Goal: Task Accomplishment & Management: Use online tool/utility

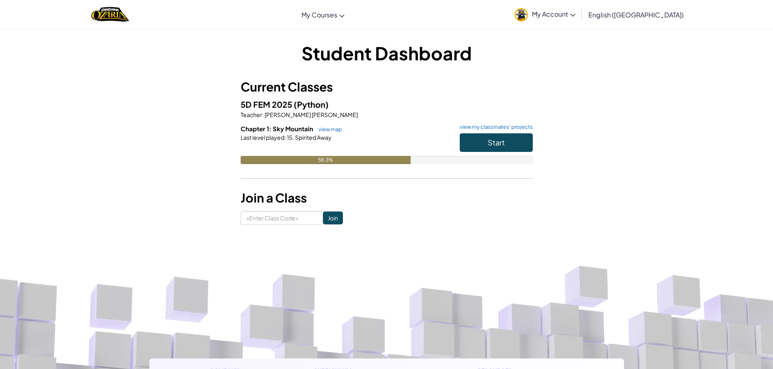
click at [458, 138] on div "Start" at bounding box center [491, 144] width 81 height 23
click at [462, 142] on button "Start" at bounding box center [496, 142] width 73 height 19
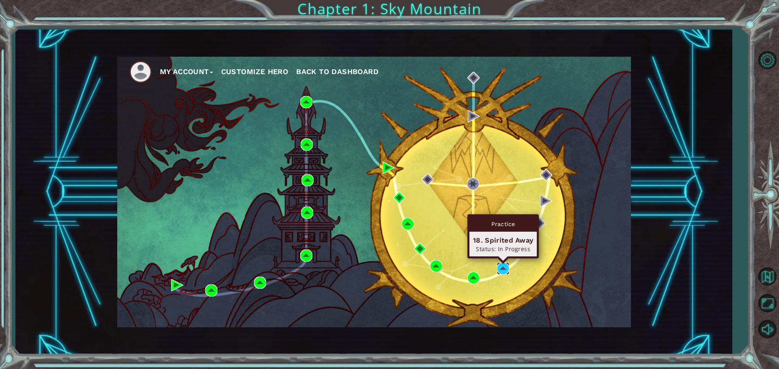
click at [507, 268] on img at bounding box center [503, 269] width 12 height 12
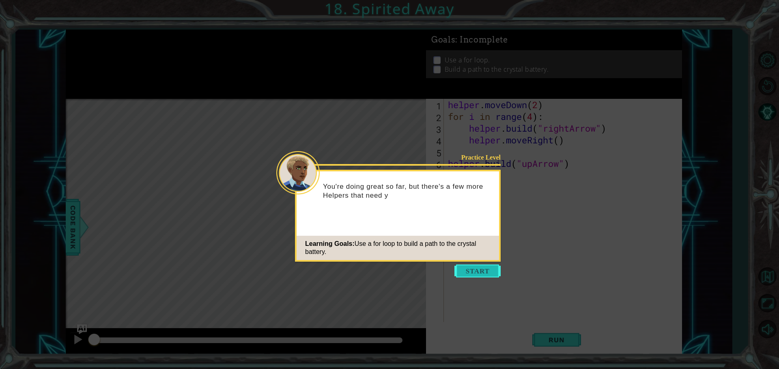
click at [464, 272] on button "Start" at bounding box center [477, 271] width 46 height 13
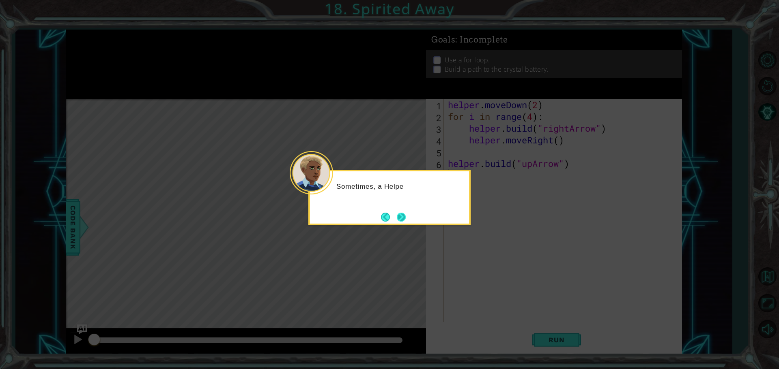
click at [406, 221] on button "Next" at bounding box center [400, 217] width 11 height 11
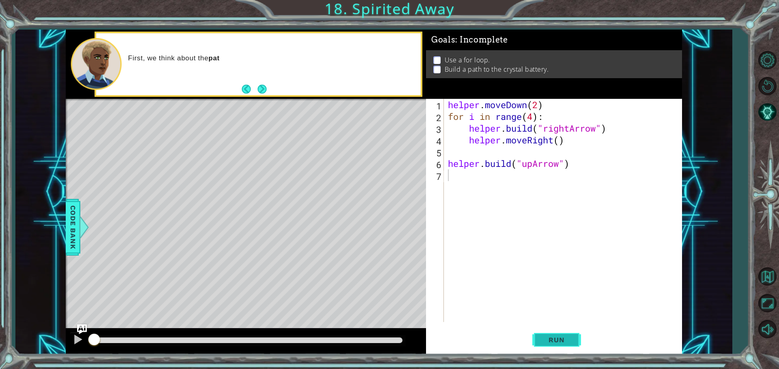
click at [560, 343] on span "Run" at bounding box center [556, 340] width 32 height 8
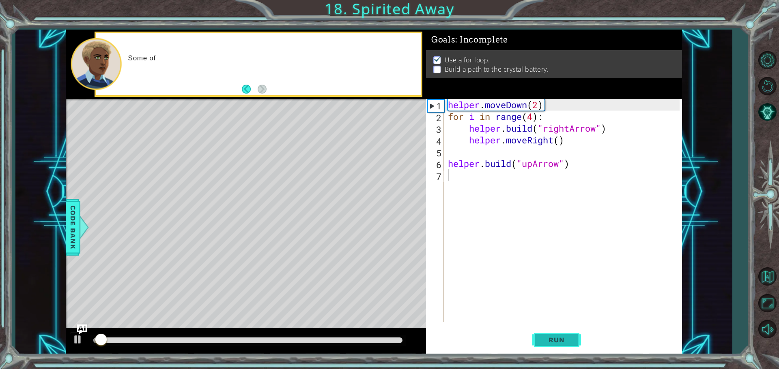
click at [558, 339] on span "Run" at bounding box center [556, 340] width 32 height 8
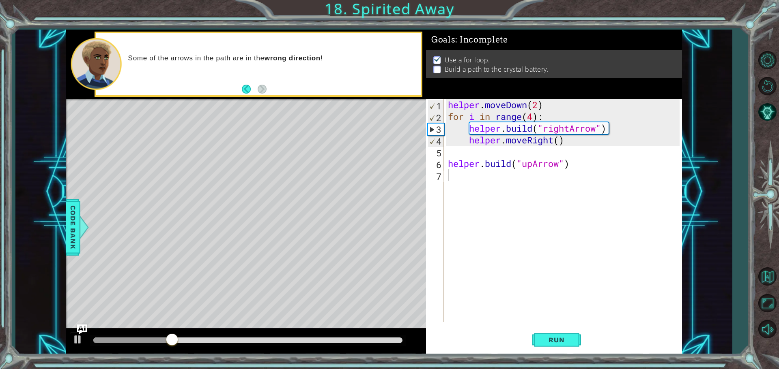
drag, startPoint x: 297, startPoint y: 343, endPoint x: 300, endPoint y: 336, distance: 7.1
click at [297, 340] on div at bounding box center [248, 340] width 316 height 11
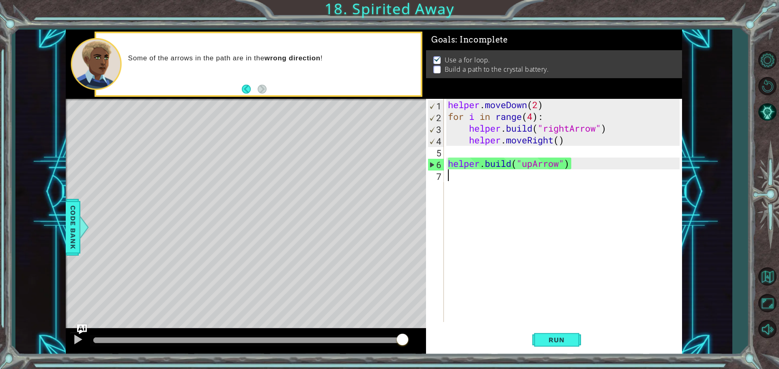
drag, startPoint x: 306, startPoint y: 342, endPoint x: 415, endPoint y: 339, distance: 109.2
click at [415, 339] on div at bounding box center [246, 342] width 360 height 26
click at [390, 341] on div at bounding box center [247, 341] width 309 height 6
click at [390, 341] on div at bounding box center [389, 337] width 15 height 15
drag, startPoint x: 390, startPoint y: 341, endPoint x: 420, endPoint y: 337, distance: 29.9
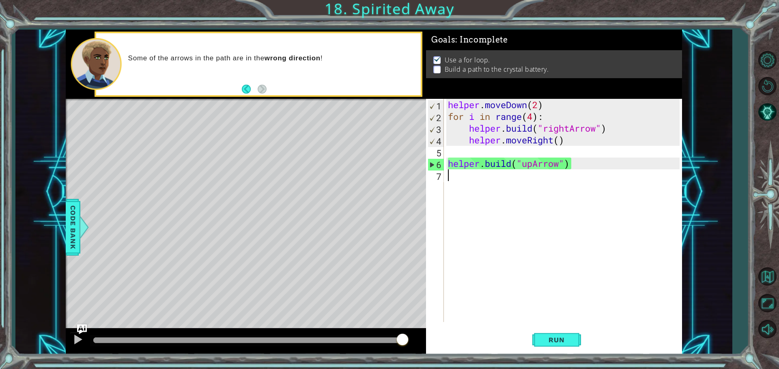
drag, startPoint x: 405, startPoint y: 343, endPoint x: 418, endPoint y: 341, distance: 13.2
click at [458, 182] on div "helper . moveDown ( 2 ) for i in range ( 4 ) : helper . build ( "rightArrow" ) …" at bounding box center [564, 222] width 237 height 247
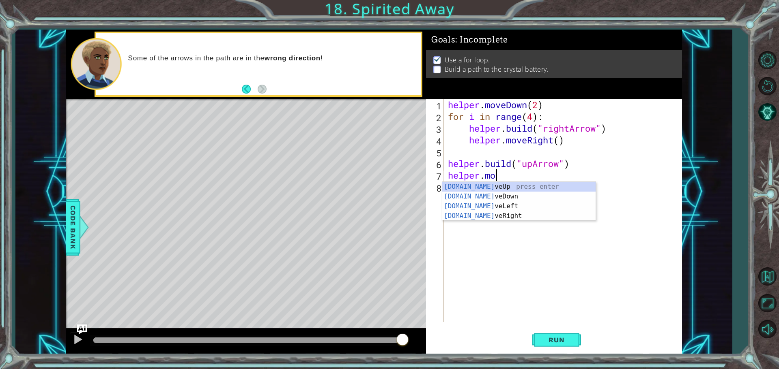
scroll to position [0, 2]
click at [504, 188] on div "[DOMAIN_NAME] veUp press enter [DOMAIN_NAME] veDown press enter [DOMAIN_NAME] v…" at bounding box center [518, 211] width 153 height 58
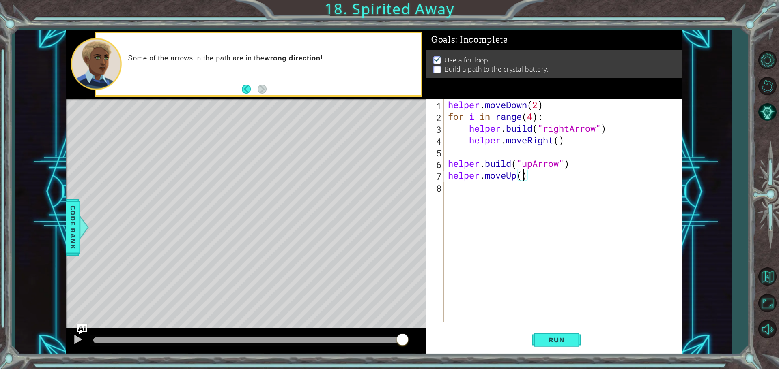
scroll to position [0, 3]
type textarea "helper.moveUp(2)"
click at [529, 340] on div "Run" at bounding box center [556, 340] width 256 height 26
click at [538, 338] on button "Run" at bounding box center [556, 340] width 49 height 26
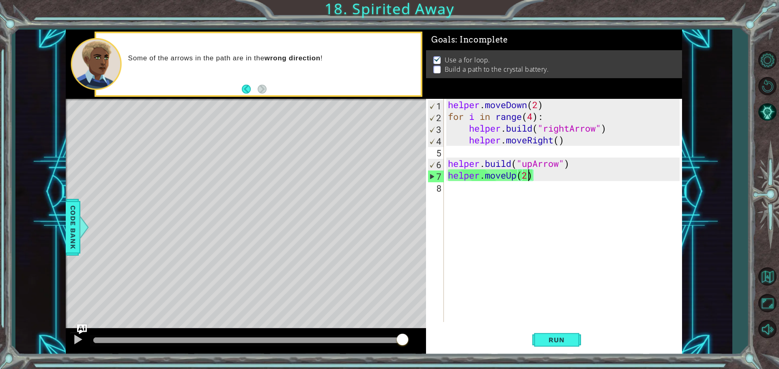
drag, startPoint x: 378, startPoint y: 343, endPoint x: 404, endPoint y: 335, distance: 27.1
click at [427, 342] on div "1 ההההההההההההההההההההההההההההההההההההההההההההההההההההההההההההההההההההההההההההה…" at bounding box center [374, 192] width 616 height 325
drag, startPoint x: 391, startPoint y: 339, endPoint x: 404, endPoint y: 339, distance: 13.4
click at [402, 339] on div at bounding box center [247, 341] width 309 height 6
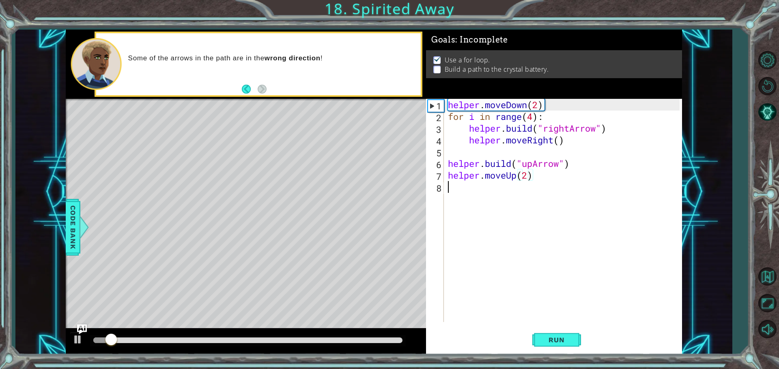
click at [459, 185] on div "helper . moveDown ( 2 ) for i in range ( 4 ) : helper . build ( "rightArrow" ) …" at bounding box center [564, 222] width 237 height 247
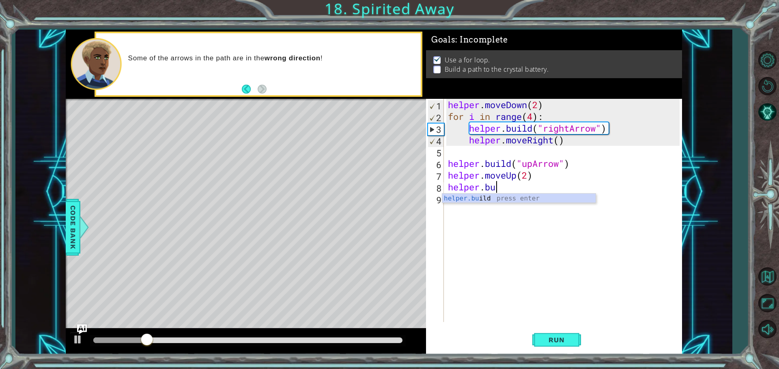
scroll to position [0, 2]
click at [459, 201] on div "helper.[PERSON_NAME] press enter" at bounding box center [518, 208] width 153 height 29
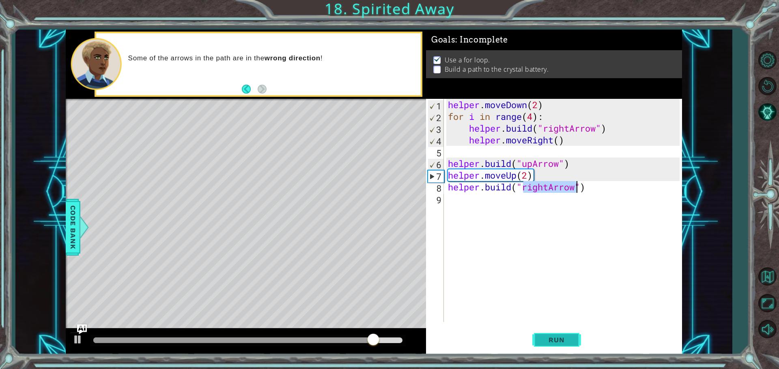
type textarea "[DOMAIN_NAME]("rightArrow")"
click at [549, 339] on span "Run" at bounding box center [556, 340] width 32 height 8
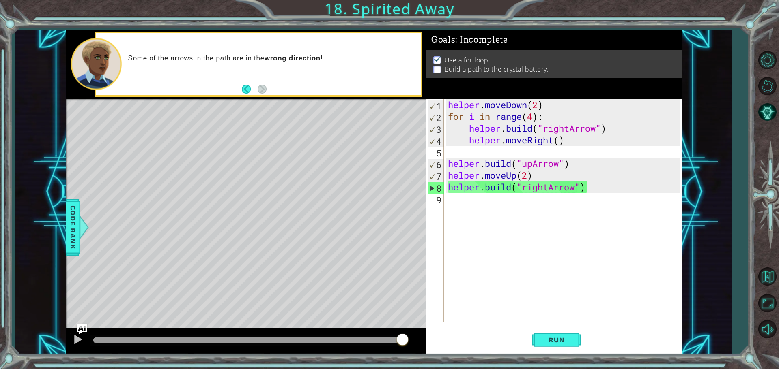
drag, startPoint x: 379, startPoint y: 342, endPoint x: 443, endPoint y: 346, distance: 63.8
click at [443, 346] on div "1 ההההההההההההההההההההההההההההההההההההההההההההההההההההההההההההההההההההההההההההה…" at bounding box center [374, 192] width 616 height 325
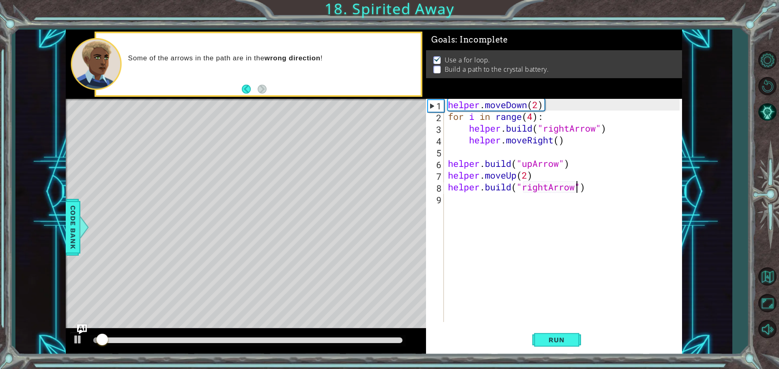
click at [397, 339] on div at bounding box center [247, 341] width 309 height 6
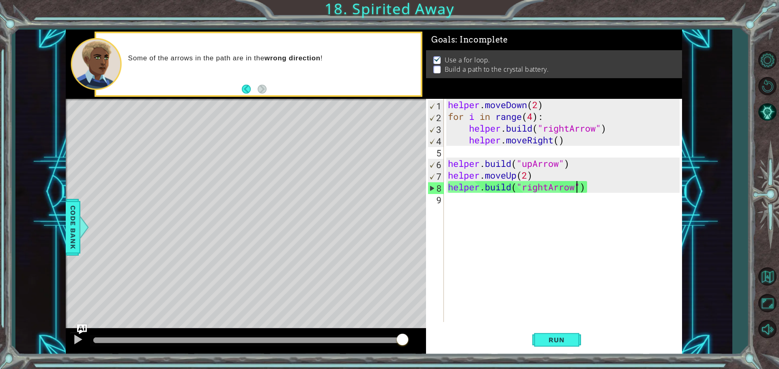
drag, startPoint x: 397, startPoint y: 339, endPoint x: 421, endPoint y: 340, distance: 24.3
click at [421, 340] on div at bounding box center [246, 342] width 360 height 26
click at [528, 337] on div "Run" at bounding box center [556, 340] width 256 height 26
click at [537, 339] on button "Run" at bounding box center [556, 340] width 49 height 26
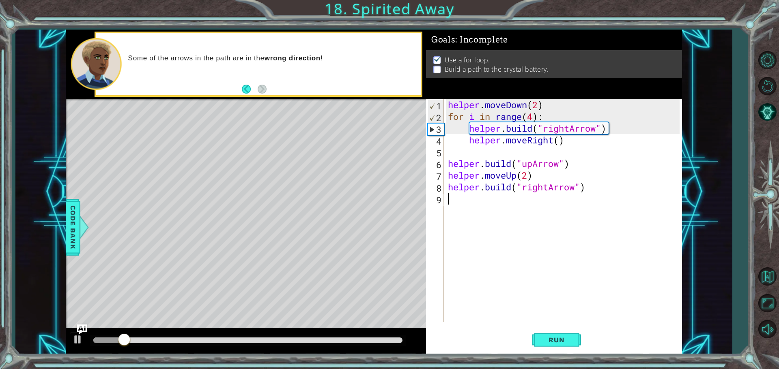
click at [460, 199] on div "helper . moveDown ( 2 ) for i in range ( 4 ) : helper . build ( "rightArrow" ) …" at bounding box center [564, 222] width 237 height 247
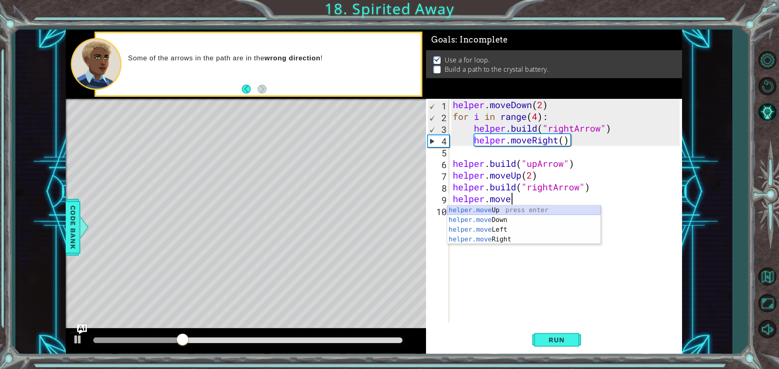
click at [497, 214] on div "helper.move Up press enter helper.move Down press enter helper.move Left press …" at bounding box center [523, 235] width 153 height 58
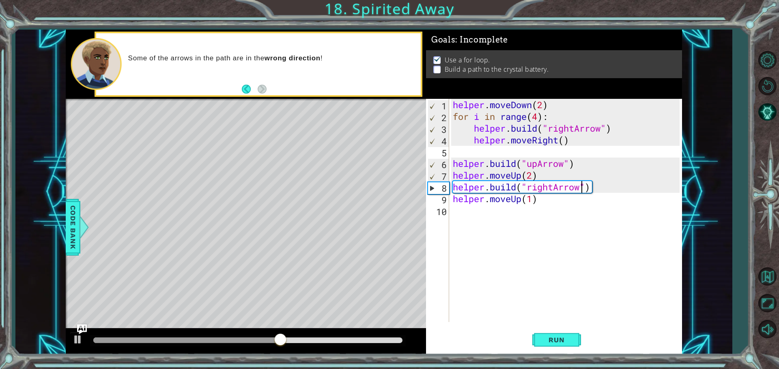
click at [582, 193] on div "helper . moveDown ( 2 ) for i in range ( 4 ) : helper . build ( "rightArrow" ) …" at bounding box center [567, 222] width 232 height 247
click at [585, 191] on div "helper . moveDown ( 2 ) for i in range ( 4 ) : helper . build ( "rightArrow" ) …" at bounding box center [565, 210] width 228 height 223
drag, startPoint x: 584, startPoint y: 190, endPoint x: 536, endPoint y: 198, distance: 48.6
click at [536, 199] on div "helper . moveDown ( 2 ) for i in range ( 4 ) : helper . build ( "rightArrow" ) …" at bounding box center [567, 222] width 232 height 247
type textarea "[DOMAIN_NAME]("r) helper.moveUp(1)ightArrow""
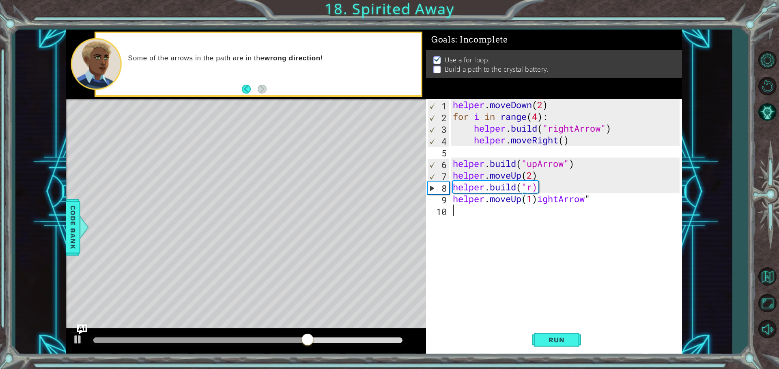
click at [548, 206] on div "helper . moveDown ( 2 ) for i in range ( 4 ) : helper . build ( "rightArrow" ) …" at bounding box center [567, 222] width 232 height 247
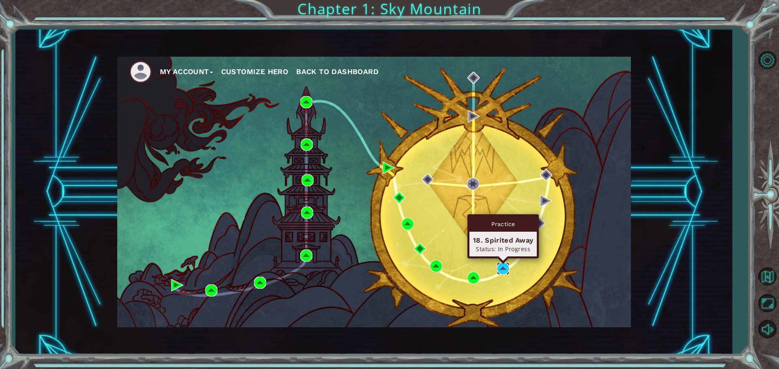
click at [503, 274] on img at bounding box center [503, 269] width 12 height 12
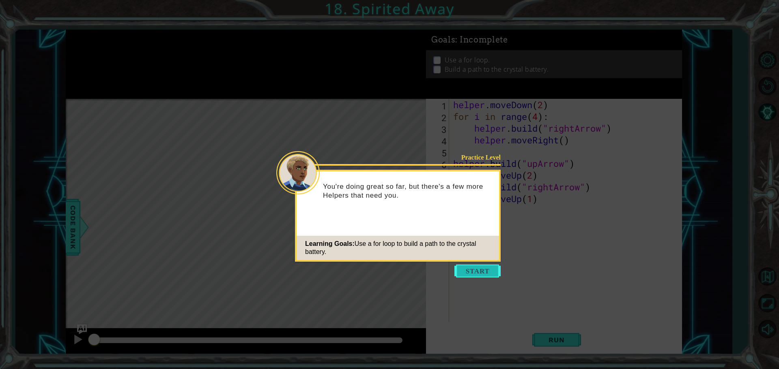
click at [470, 275] on button "Start" at bounding box center [477, 271] width 46 height 13
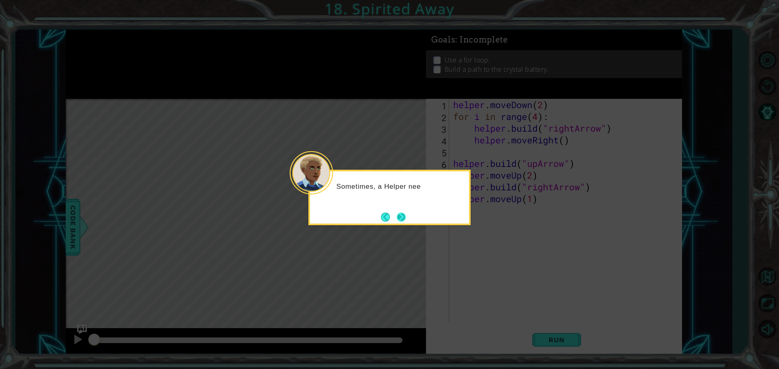
click at [401, 216] on button "Next" at bounding box center [401, 217] width 12 height 12
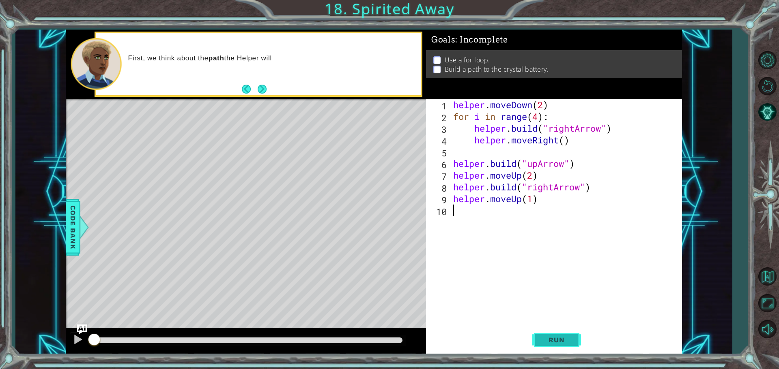
click at [558, 350] on button "Run" at bounding box center [556, 340] width 49 height 26
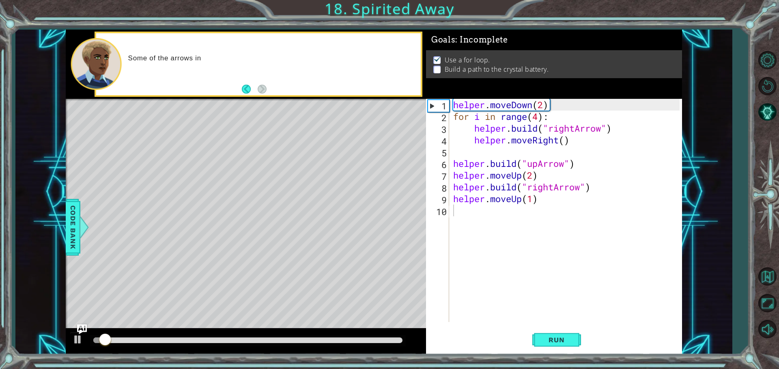
drag, startPoint x: 317, startPoint y: 344, endPoint x: 343, endPoint y: 340, distance: 26.3
click at [343, 340] on div at bounding box center [248, 340] width 316 height 11
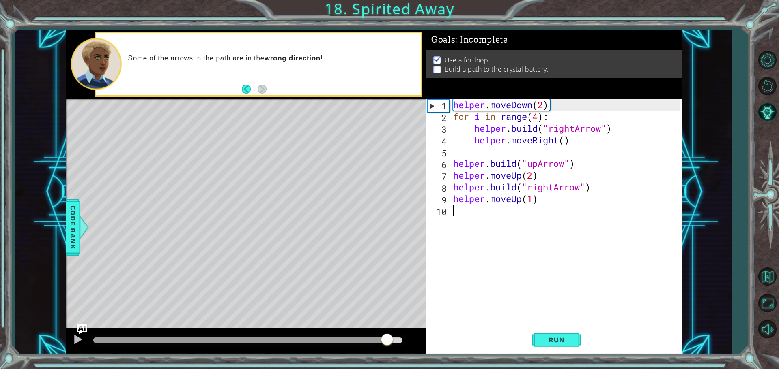
drag, startPoint x: 343, startPoint y: 341, endPoint x: 387, endPoint y: 344, distance: 43.9
click at [387, 344] on div at bounding box center [247, 341] width 309 height 6
click at [551, 188] on div "helper . moveDown ( 2 ) for i in range ( 4 ) : helper . build ( "rightArrow" ) …" at bounding box center [567, 222] width 232 height 247
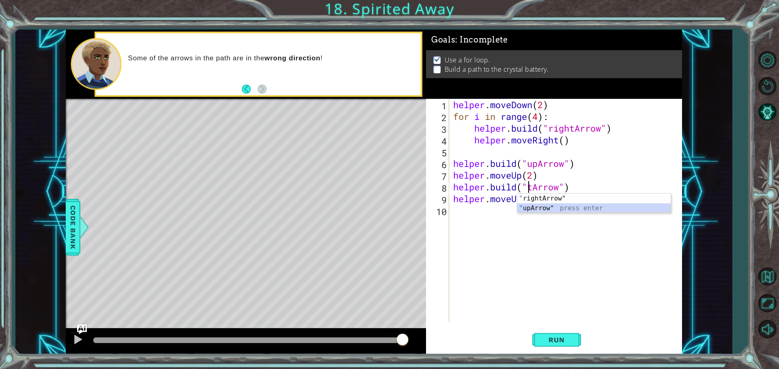
click at [549, 210] on div "" rightArrow" press enter " upArrow" press enter" at bounding box center [593, 213] width 153 height 39
type textarea "[DOMAIN_NAME]("upArrow")"
drag, startPoint x: 552, startPoint y: 341, endPoint x: 454, endPoint y: 329, distance: 98.5
click at [552, 341] on span "Run" at bounding box center [556, 340] width 32 height 8
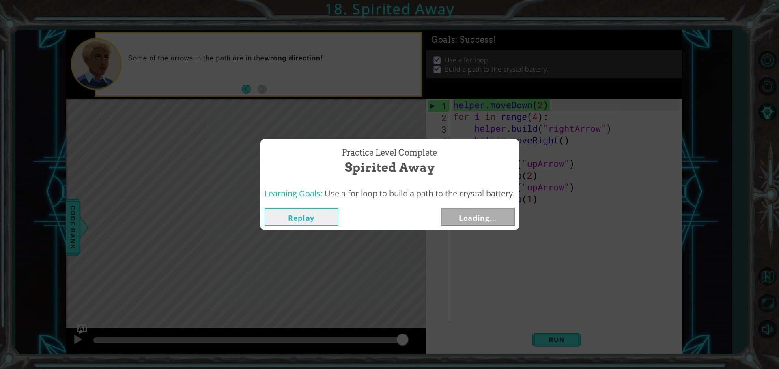
drag, startPoint x: 394, startPoint y: 340, endPoint x: 405, endPoint y: 343, distance: 11.3
click at [405, 343] on body "1 ההההההההההההההההההההההההההההההההההההההההההההההההההההההההההההההההההההההההההההה…" at bounding box center [389, 184] width 779 height 369
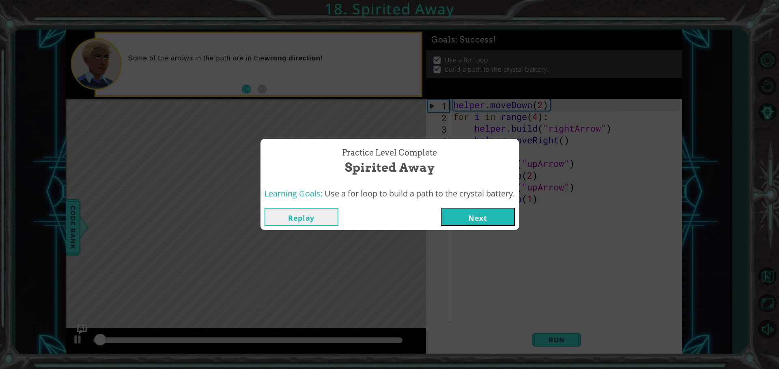
click at [482, 218] on button "Next" at bounding box center [478, 217] width 74 height 18
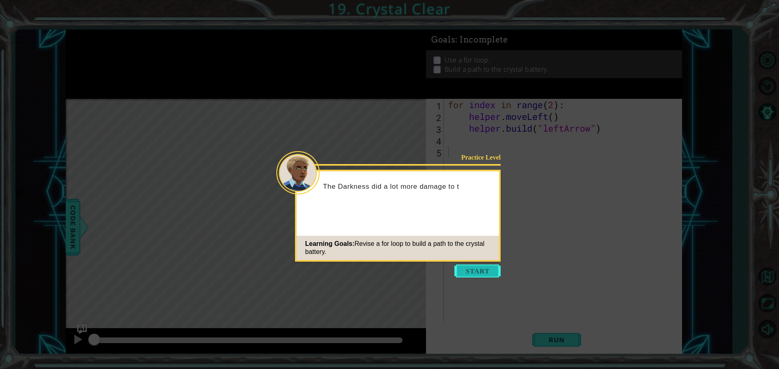
click at [487, 271] on button "Start" at bounding box center [477, 271] width 46 height 13
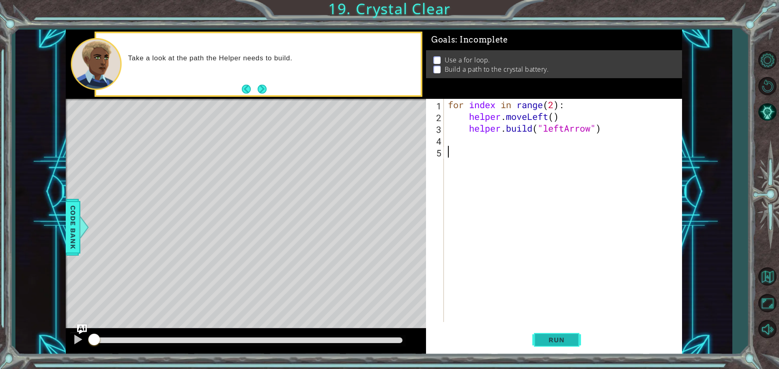
click at [546, 344] on button "Run" at bounding box center [556, 340] width 49 height 26
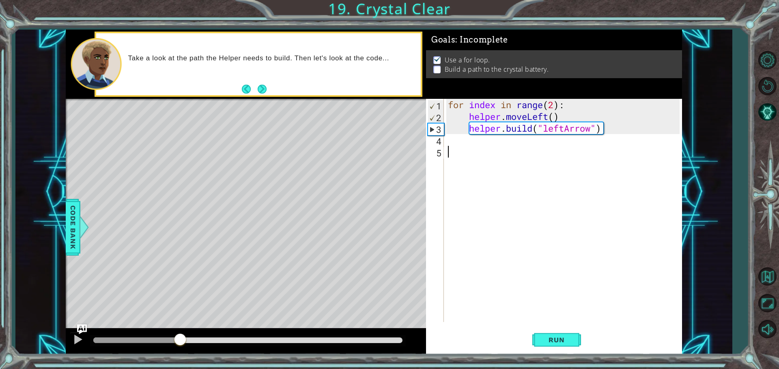
drag, startPoint x: 128, startPoint y: 346, endPoint x: 173, endPoint y: 338, distance: 45.3
click at [173, 339] on div at bounding box center [180, 340] width 15 height 15
click at [468, 142] on div "for index in range ( 2 ) : helper . moveLeft ( ) helper . build ( "leftArrow" )" at bounding box center [564, 222] width 237 height 247
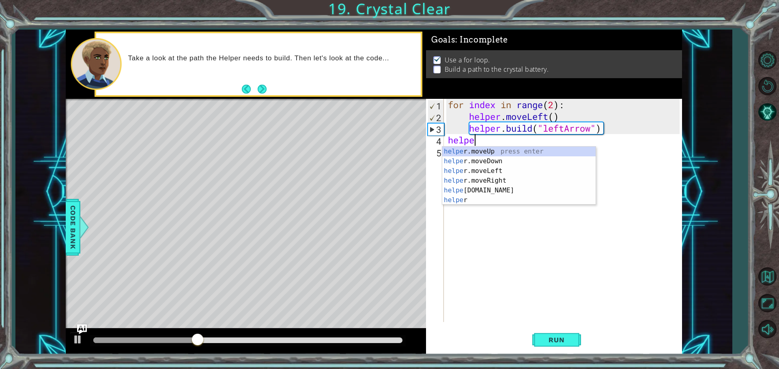
scroll to position [0, 1]
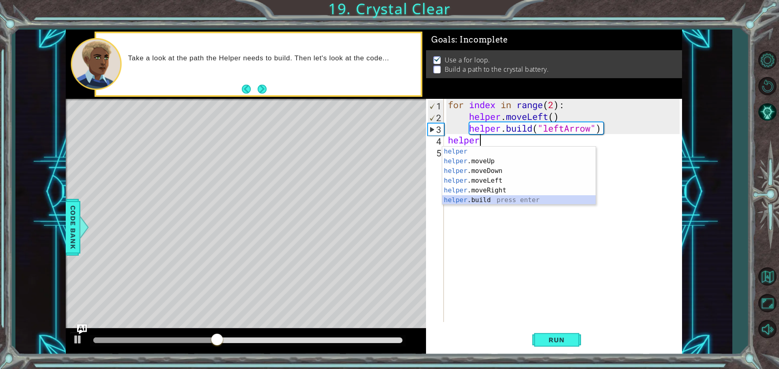
click at [479, 198] on div "helper press enter helper .moveUp press enter helper .moveDown press enter help…" at bounding box center [518, 186] width 153 height 78
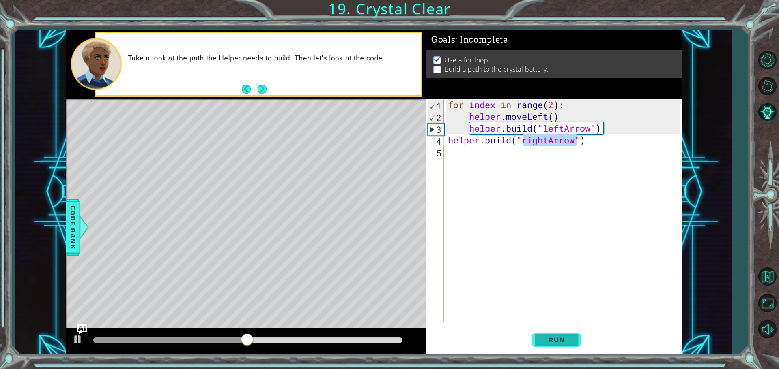
type textarea "[DOMAIN_NAME]("rightArrow")"
click at [552, 337] on span "Run" at bounding box center [556, 340] width 32 height 8
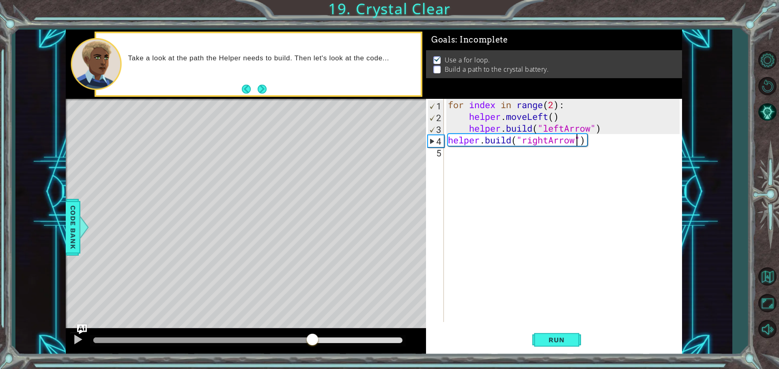
drag, startPoint x: 296, startPoint y: 342, endPoint x: 312, endPoint y: 346, distance: 16.8
click at [312, 344] on div at bounding box center [247, 341] width 309 height 6
click at [522, 156] on div "for index in range ( 2 ) : helper . moveLeft ( ) helper . build ( "leftArrow" )…" at bounding box center [564, 222] width 237 height 247
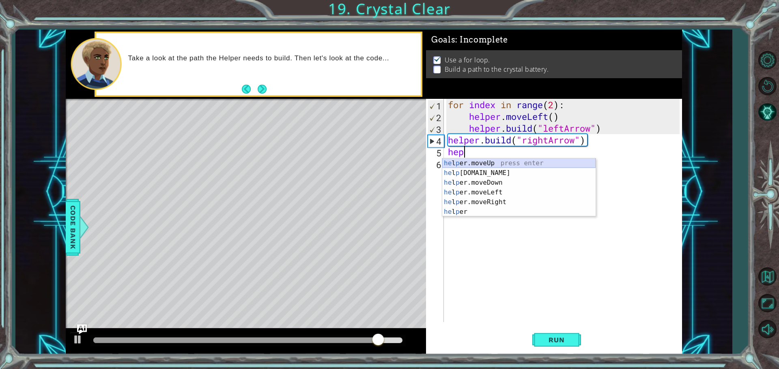
click at [515, 161] on div "he l p er.moveUp press enter he l p [DOMAIN_NAME] press enter he l p er.moveDow…" at bounding box center [518, 198] width 153 height 78
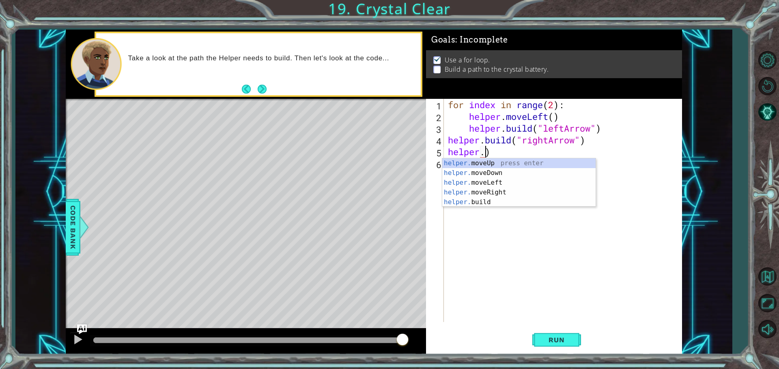
scroll to position [0, 1]
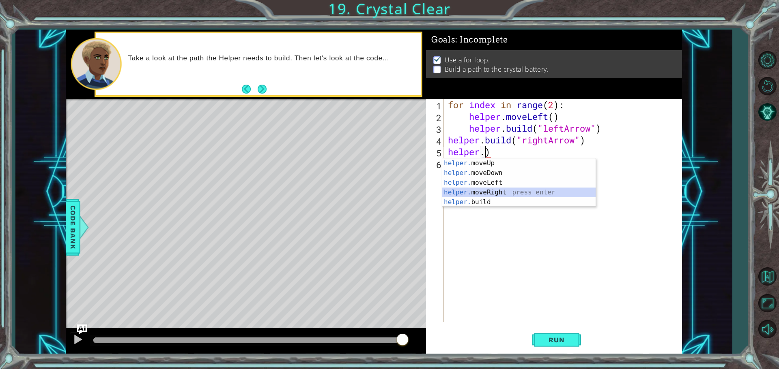
drag, startPoint x: 507, startPoint y: 188, endPoint x: 533, endPoint y: 215, distance: 37.0
click at [508, 188] on div "helper. moveUp press enter helper. moveDown press enter helper. moveLeft press …" at bounding box center [518, 193] width 153 height 68
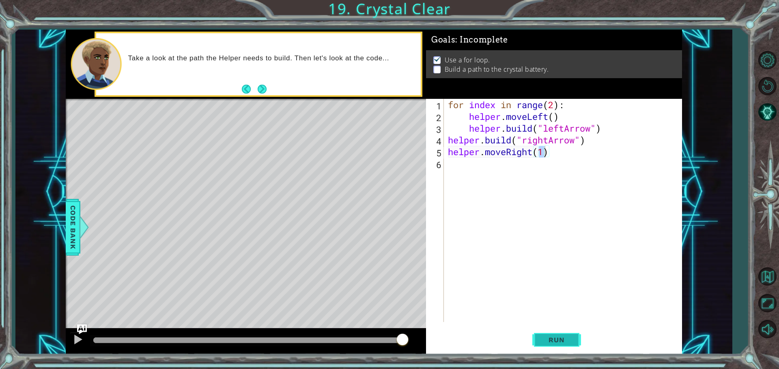
click at [537, 348] on button "Run" at bounding box center [556, 340] width 49 height 26
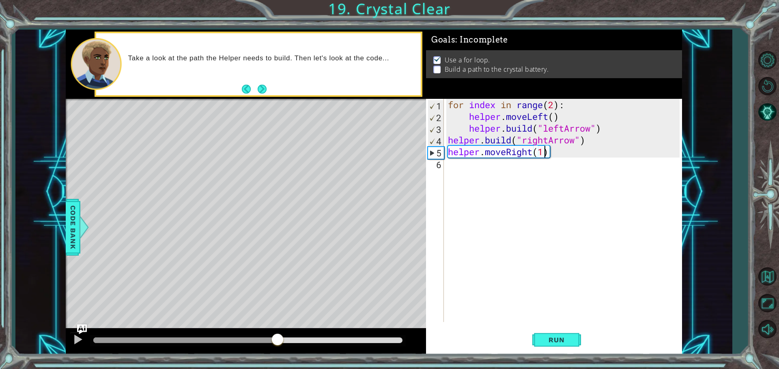
drag, startPoint x: 246, startPoint y: 339, endPoint x: 385, endPoint y: 246, distance: 166.9
click at [277, 344] on div at bounding box center [247, 341] width 309 height 6
click at [533, 154] on div "for index in range ( 2 ) : helper . moveLeft ( ) helper . build ( "leftArrow" )…" at bounding box center [564, 222] width 237 height 247
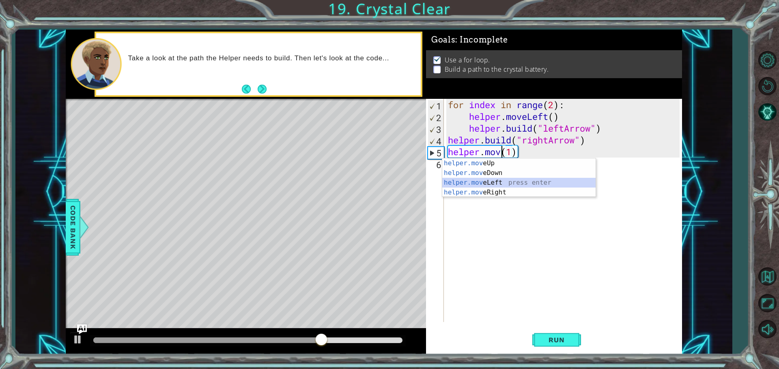
click at [499, 186] on div "helper.mov eUp press enter helper.mov eDown press enter helper.mov eLeft press …" at bounding box center [518, 188] width 153 height 58
type textarea "helper.moveLeft(1)(1)"
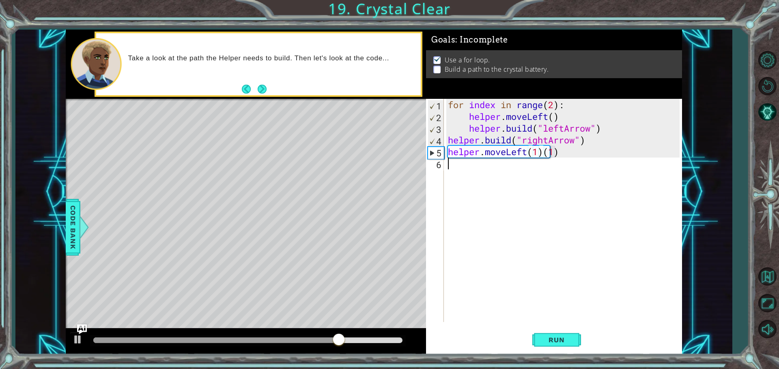
click at [545, 158] on div "for index in range ( 2 ) : helper . moveLeft ( ) helper . build ( "leftArrow" )…" at bounding box center [564, 222] width 237 height 247
drag, startPoint x: 545, startPoint y: 158, endPoint x: 533, endPoint y: 154, distance: 12.7
click at [533, 154] on div "for index in range ( 2 ) : helper . moveLeft ( ) helper . build ( "leftArrow" )…" at bounding box center [564, 222] width 237 height 247
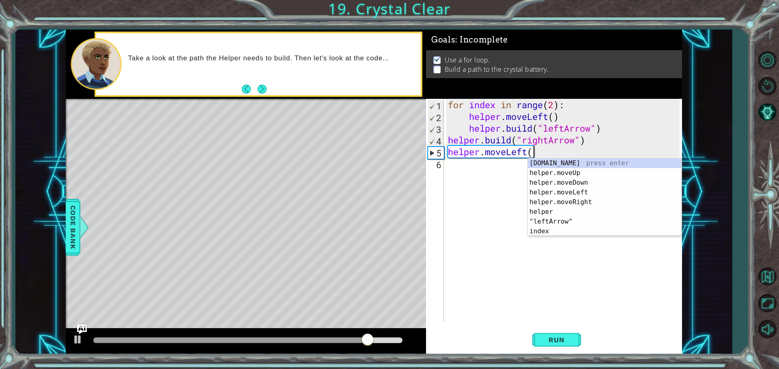
click at [550, 153] on div "for index in range ( 2 ) : helper . moveLeft ( ) helper . build ( "leftArrow" )…" at bounding box center [564, 222] width 237 height 247
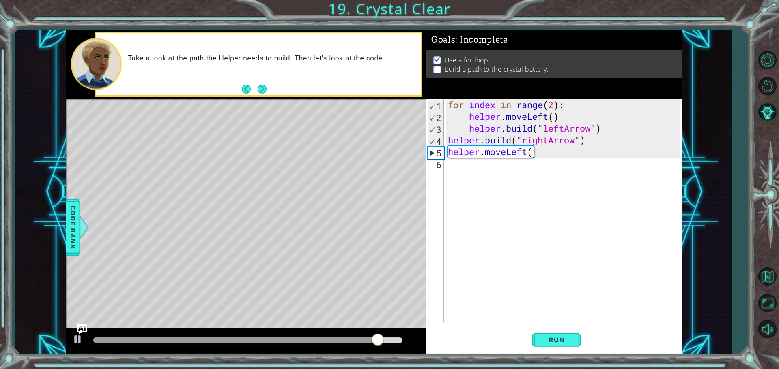
click at [535, 151] on div "for index in range ( 2 ) : helper . moveLeft ( ) helper . build ( "leftArrow" )…" at bounding box center [564, 222] width 237 height 247
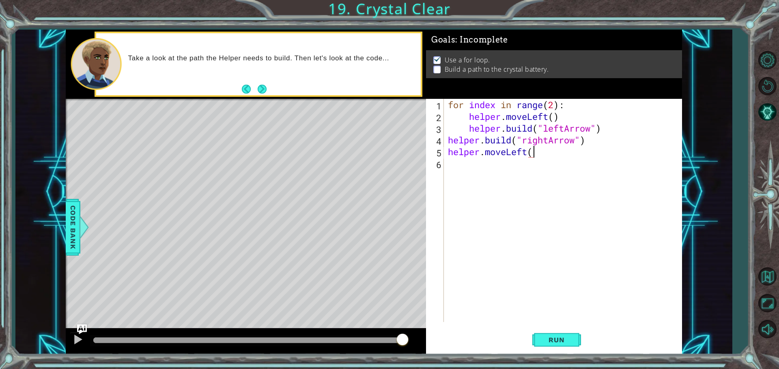
scroll to position [0, 4]
click at [566, 346] on button "Run" at bounding box center [556, 340] width 49 height 26
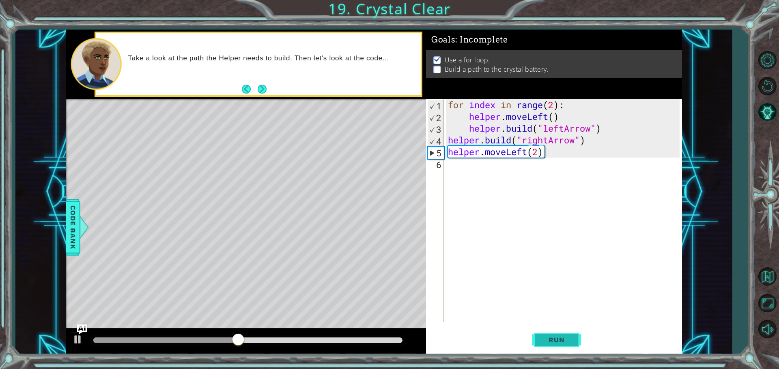
click at [565, 333] on button "Run" at bounding box center [556, 340] width 49 height 26
click at [541, 155] on div "for index in range ( 2 ) : helper . moveLeft ( ) helper . build ( "leftArrow" )…" at bounding box center [564, 222] width 237 height 247
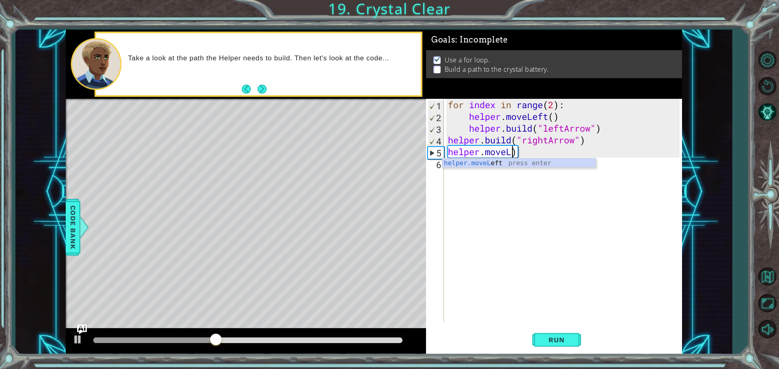
scroll to position [0, 2]
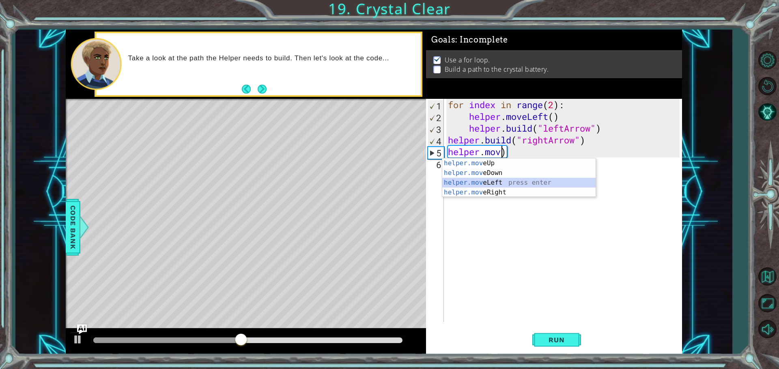
click at [548, 182] on div "helper.mov eUp press enter helper.mov eDown press enter helper.mov eLeft press …" at bounding box center [518, 188] width 153 height 58
type textarea "helper.moveLeft(1)"
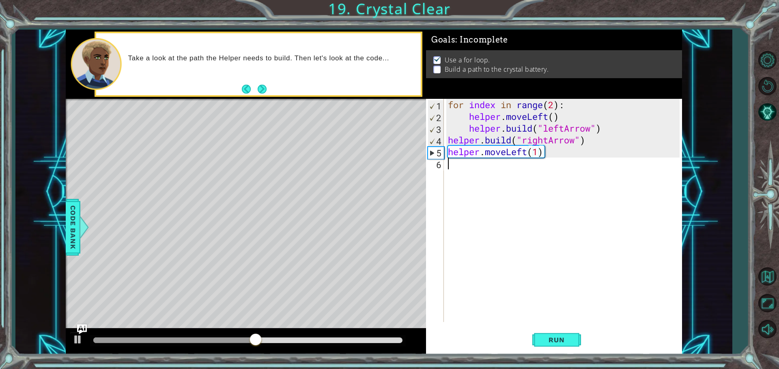
click at [467, 170] on div "for index in range ( 2 ) : helper . moveLeft ( ) helper . build ( "leftArrow" )…" at bounding box center [564, 222] width 237 height 247
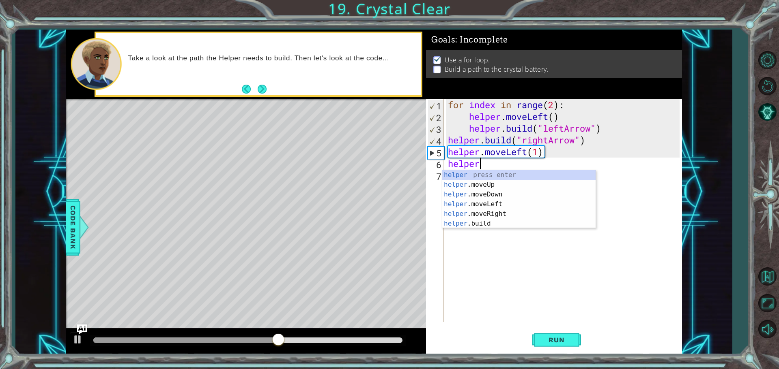
scroll to position [0, 1]
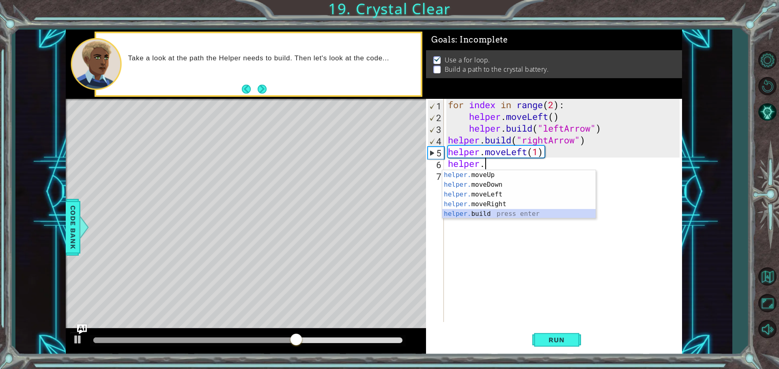
click at [490, 217] on div "helper. moveUp press enter helper. moveDown press enter helper. moveLeft press …" at bounding box center [518, 204] width 153 height 68
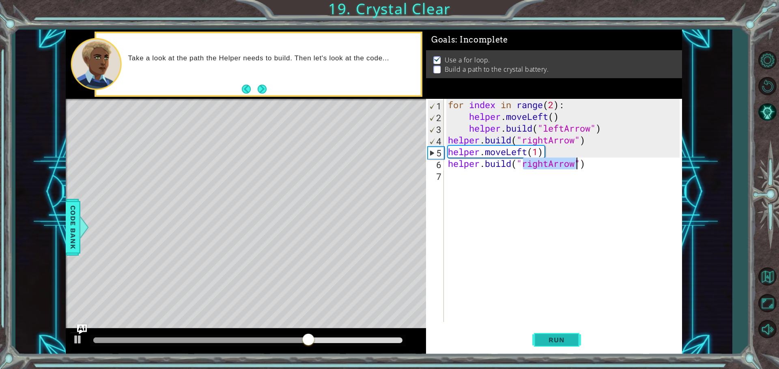
click at [537, 341] on button "Run" at bounding box center [556, 340] width 49 height 26
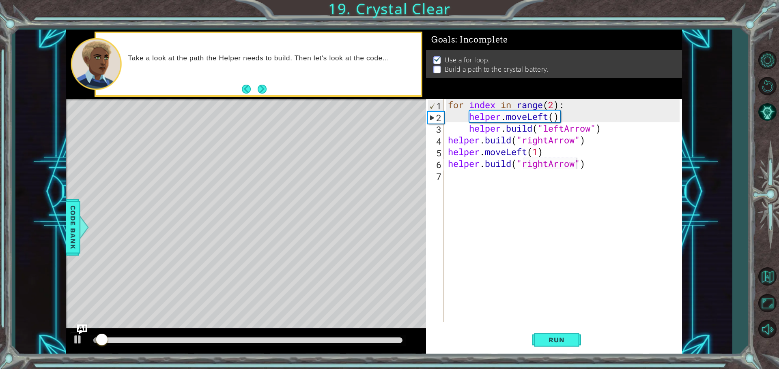
click at [310, 339] on div at bounding box center [248, 340] width 316 height 11
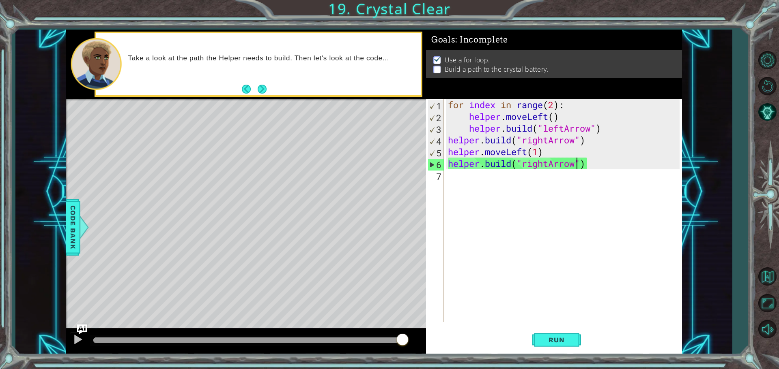
drag, startPoint x: 315, startPoint y: 337, endPoint x: 419, endPoint y: 344, distance: 104.4
click at [419, 344] on div at bounding box center [246, 342] width 360 height 26
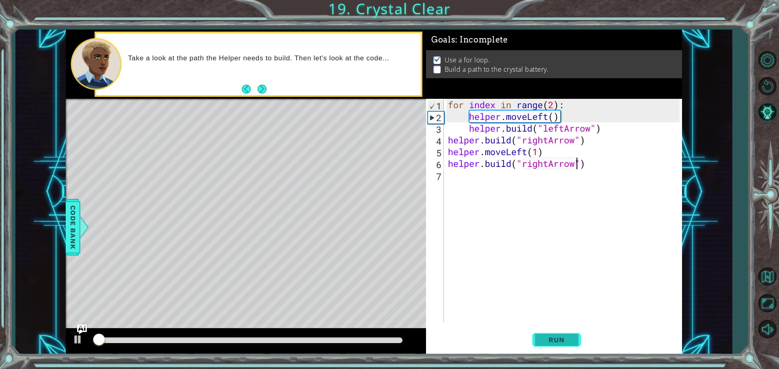
click at [572, 341] on span "Run" at bounding box center [556, 340] width 32 height 8
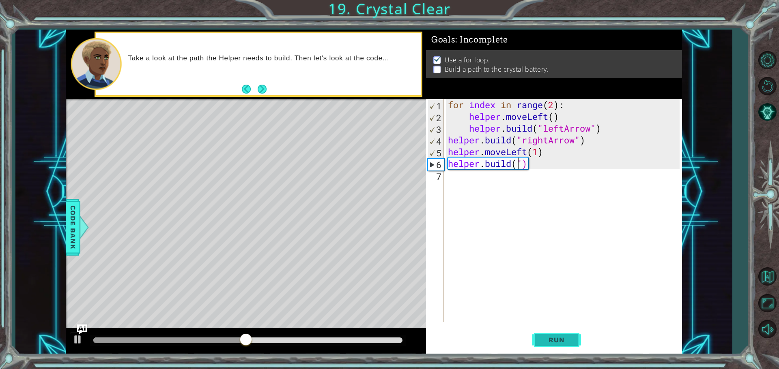
scroll to position [0, 3]
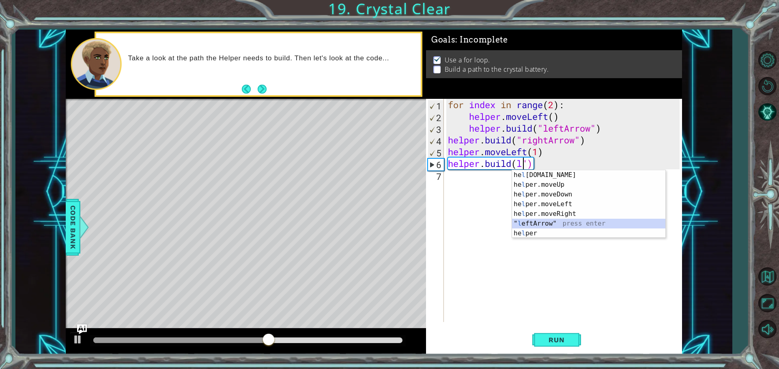
click at [543, 227] on div "he l [DOMAIN_NAME] press enter he l per.moveUp press enter he l per.moveDown pr…" at bounding box center [588, 214] width 153 height 88
type textarea "[DOMAIN_NAME]("leftArrow"")"
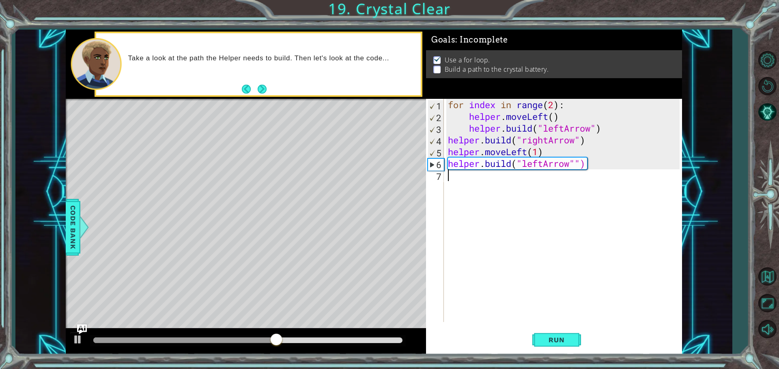
click at [484, 188] on div "for index in range ( 2 ) : helper . moveLeft ( ) helper . build ( "leftArrow" )…" at bounding box center [564, 222] width 237 height 247
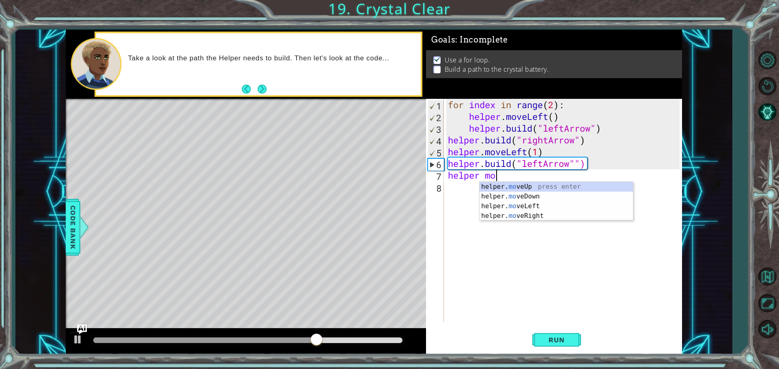
scroll to position [0, 2]
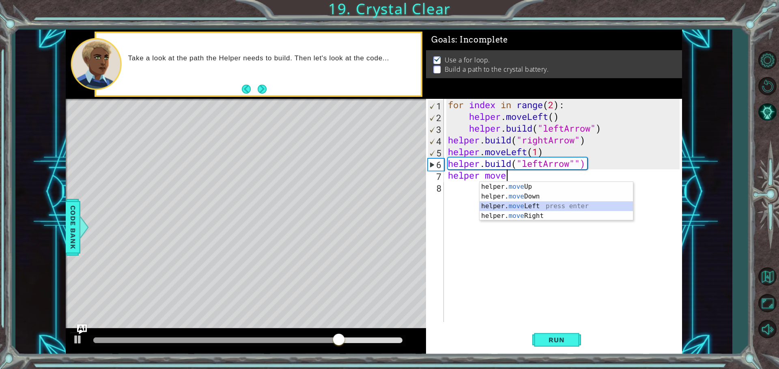
drag, startPoint x: 547, startPoint y: 203, endPoint x: 553, endPoint y: 258, distance: 55.1
click at [547, 206] on div "helper. move Up press enter helper. move Down press enter helper. move Left pre…" at bounding box center [555, 211] width 153 height 58
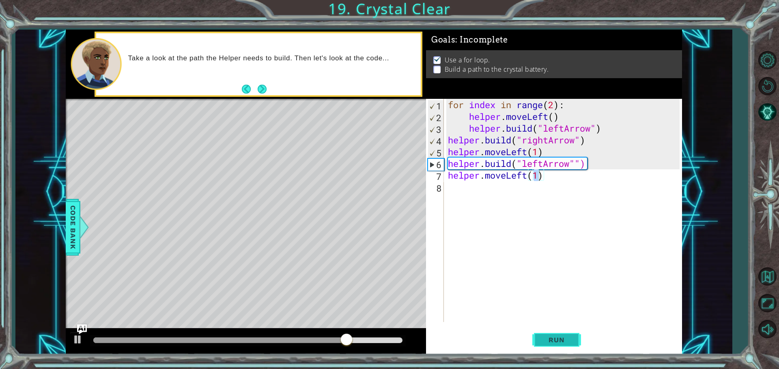
drag, startPoint x: 538, startPoint y: 338, endPoint x: 499, endPoint y: 331, distance: 40.0
click at [537, 337] on button "Run" at bounding box center [556, 340] width 49 height 26
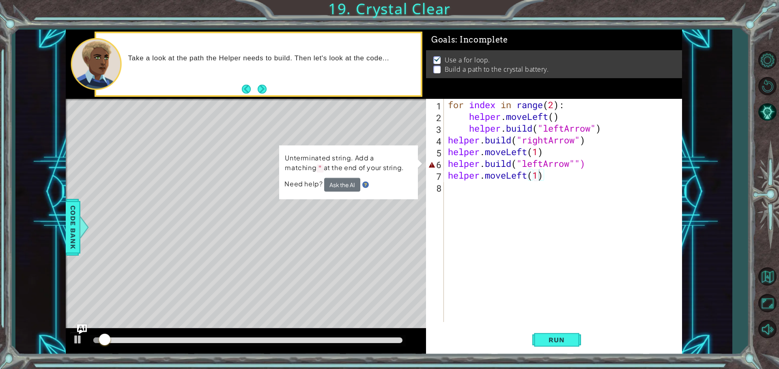
click at [242, 327] on div "Level Map" at bounding box center [253, 218] width 375 height 239
click at [581, 166] on div "for index in range ( 2 ) : helper . moveLeft ( ) helper . build ( "leftArrow" )…" at bounding box center [564, 222] width 237 height 247
type textarea "[DOMAIN_NAME]("leftArrow")"
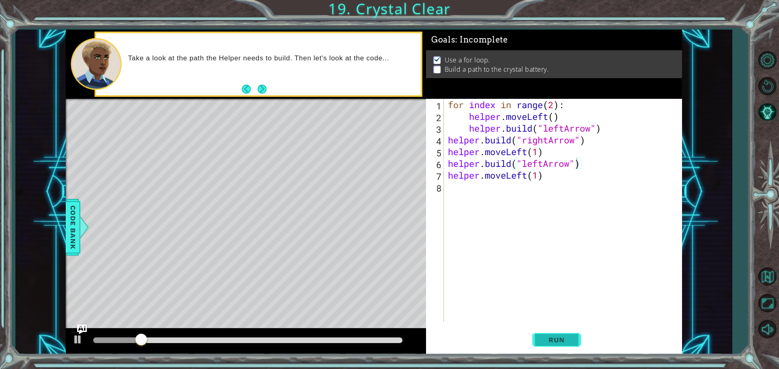
click at [544, 339] on span "Run" at bounding box center [556, 340] width 32 height 8
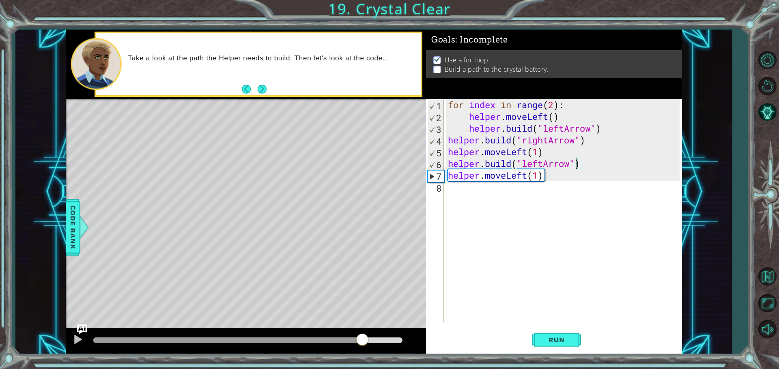
drag, startPoint x: 316, startPoint y: 340, endPoint x: 358, endPoint y: 342, distance: 41.8
click at [358, 342] on div at bounding box center [247, 341] width 309 height 6
click at [496, 191] on div "for index in range ( 2 ) : helper . moveLeft ( ) helper . build ( "leftArrow" )…" at bounding box center [564, 222] width 237 height 247
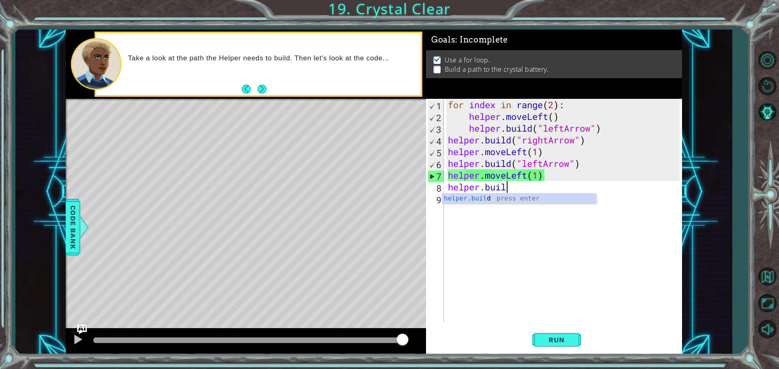
scroll to position [0, 2]
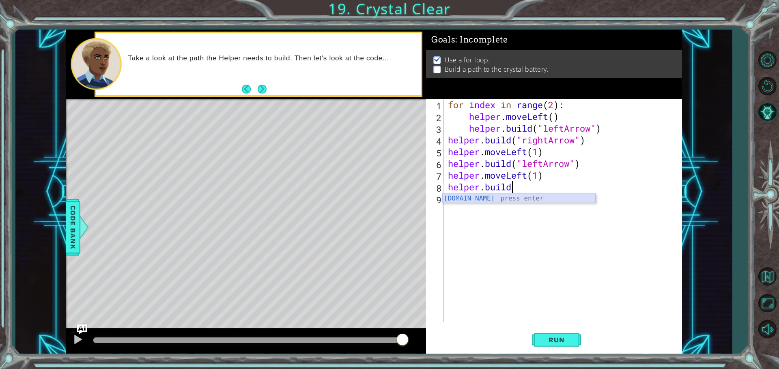
click at [477, 201] on div "[DOMAIN_NAME] press enter" at bounding box center [518, 208] width 153 height 29
click at [556, 335] on button "Run" at bounding box center [556, 340] width 49 height 26
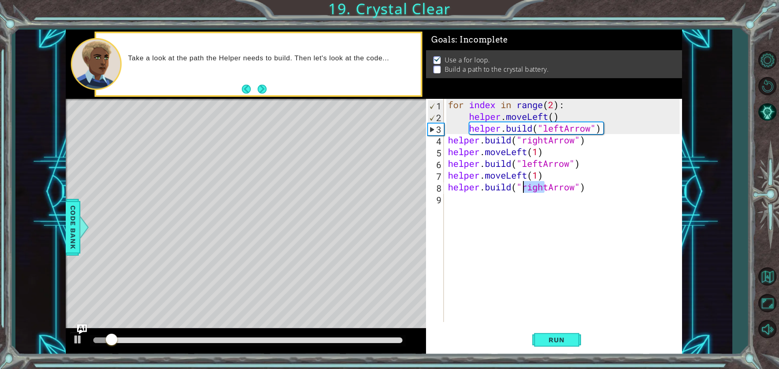
drag, startPoint x: 546, startPoint y: 190, endPoint x: 525, endPoint y: 191, distance: 21.1
click at [525, 191] on div "for index in range ( 2 ) : helper . moveLeft ( ) helper . build ( "leftArrow" )…" at bounding box center [564, 222] width 237 height 247
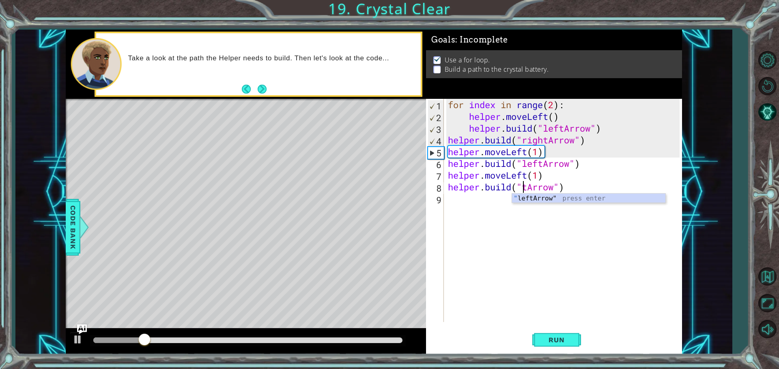
type textarea "[DOMAIN_NAME]("ltArrow")"
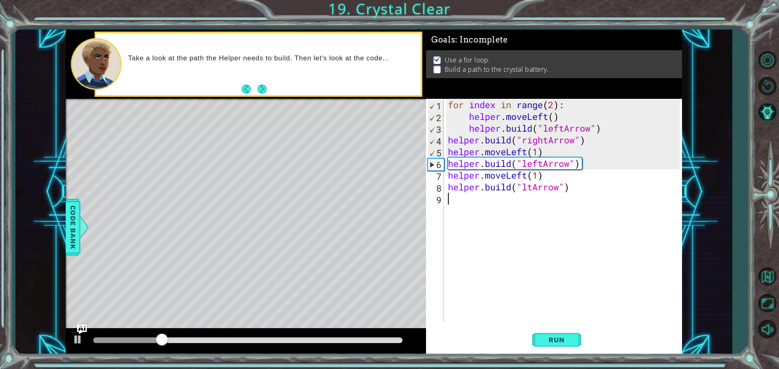
click at [527, 203] on div "for index in range ( 2 ) : helper . moveLeft ( ) helper . build ( "leftArrow" )…" at bounding box center [564, 222] width 237 height 247
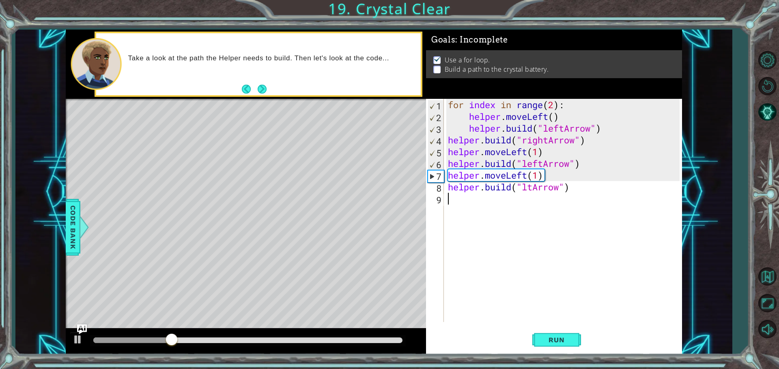
click at [529, 193] on div "for index in range ( 2 ) : helper . moveLeft ( ) helper . build ( "leftArrow" )…" at bounding box center [564, 222] width 237 height 247
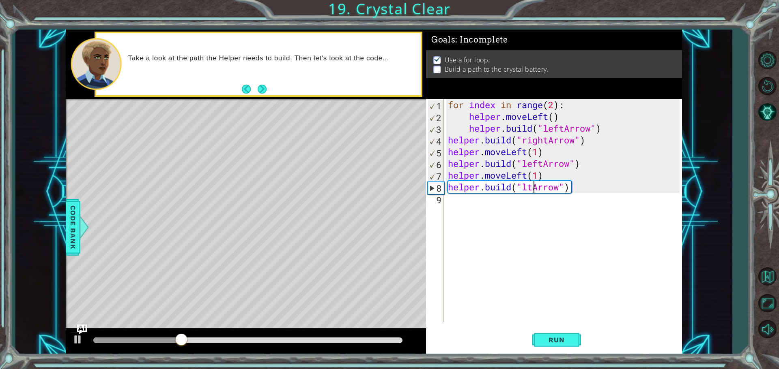
click at [531, 189] on div "for index in range ( 2 ) : helper . moveLeft ( ) helper . build ( "leftArrow" )…" at bounding box center [564, 222] width 237 height 247
click at [529, 191] on div "for index in range ( 2 ) : helper . moveLeft ( ) helper . build ( "leftArrow" )…" at bounding box center [564, 222] width 237 height 247
type textarea "[DOMAIN_NAME]("leftArrow")"
click at [554, 325] on div "[DOMAIN_NAME]("leftArrow") 1 2 3 4 5 6 7 8 9 for index in range ( 2 ) : helper …" at bounding box center [554, 227] width 256 height 256
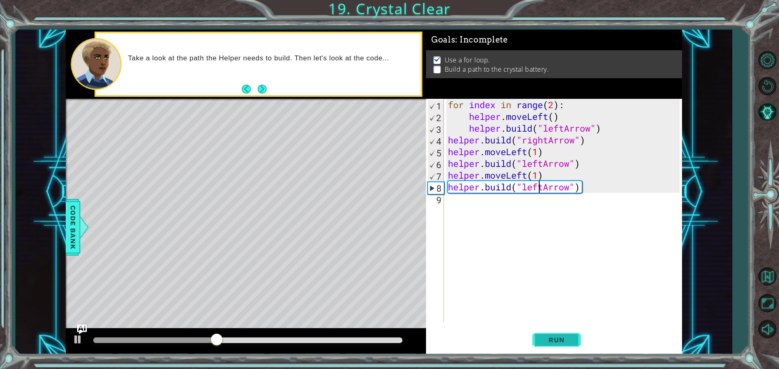
click at [554, 343] on span "Run" at bounding box center [556, 340] width 32 height 8
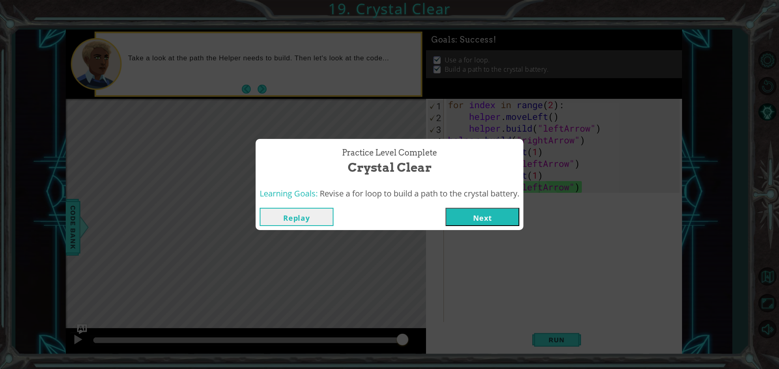
drag, startPoint x: 245, startPoint y: 342, endPoint x: 431, endPoint y: 343, distance: 185.4
click at [431, 343] on body "1 ההההההההההההההההההההההההההההההההההההההההההההההההההההההההההההההההההההההההההההה…" at bounding box center [389, 184] width 779 height 369
click at [474, 211] on button "Next" at bounding box center [482, 217] width 74 height 18
